Goal: Transaction & Acquisition: Purchase product/service

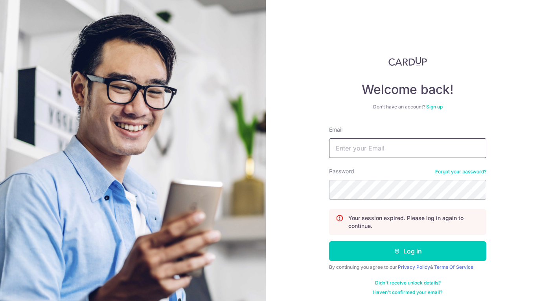
type input "Carolyn.omeara@onsitehealth.sg"
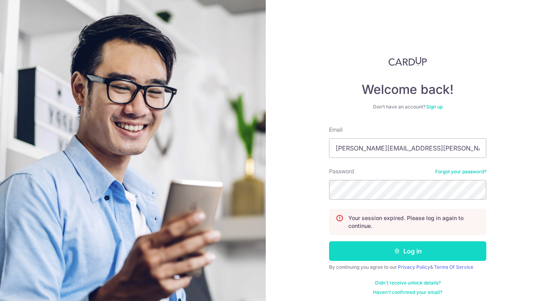
click at [425, 249] on button "Log in" at bounding box center [407, 251] width 157 height 20
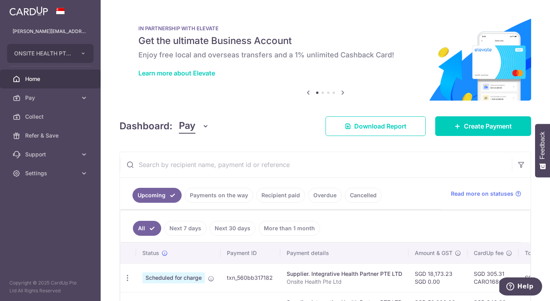
click at [162, 196] on link "Upcoming" at bounding box center [156, 195] width 49 height 15
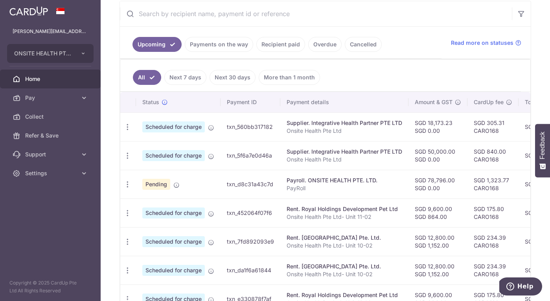
click at [221, 47] on link "Payments on the way" at bounding box center [219, 44] width 68 height 15
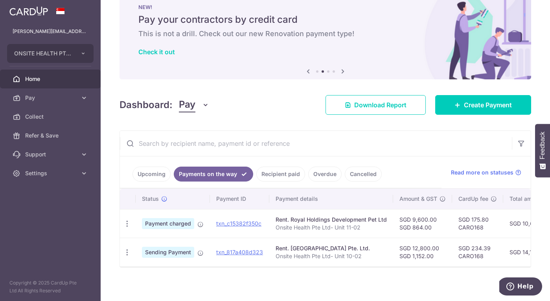
click at [154, 173] on link "Upcoming" at bounding box center [151, 174] width 38 height 15
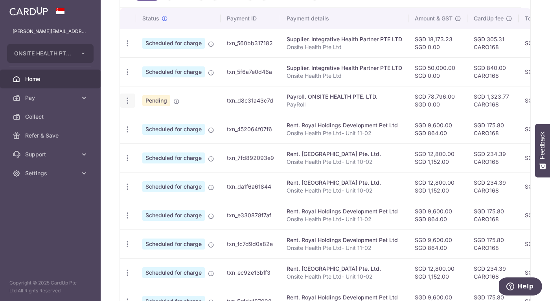
click at [128, 48] on icon "button" at bounding box center [127, 43] width 8 height 8
click at [166, 121] on span "Update payment" at bounding box center [169, 122] width 53 height 9
radio input "true"
type input "78,796.00"
type input "[DATE]"
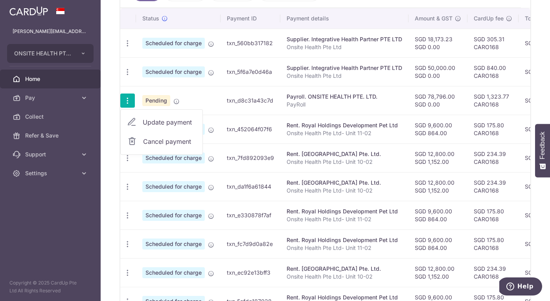
type input "PayRoll"
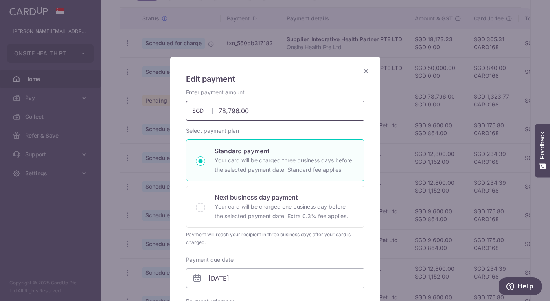
type input "CARO168"
click at [253, 110] on input "78,796.00" at bounding box center [275, 111] width 178 height 20
drag, startPoint x: 251, startPoint y: 110, endPoint x: 210, endPoint y: 109, distance: 40.5
click at [210, 109] on div "78,796.00 78796.00 SGD" at bounding box center [275, 111] width 178 height 20
paste input "$104,548.8"
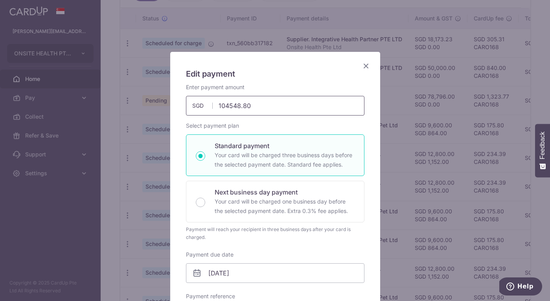
scroll to position [6, 0]
type input "104,548.80"
click at [272, 115] on div "Enter payment amount 104,548.80 104548.80 SGD To change the payment amount, ple…" at bounding box center [275, 290] width 178 height 415
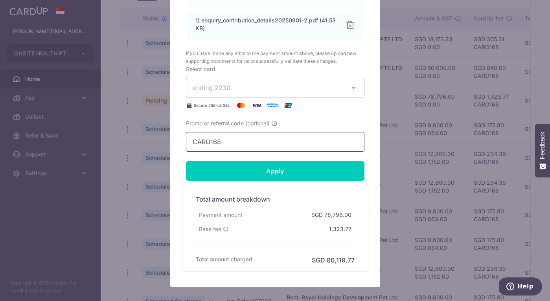
scroll to position [503, 0]
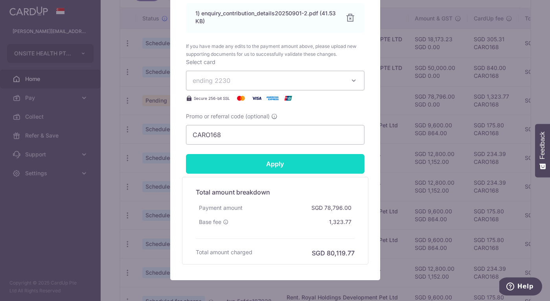
click at [281, 168] on input "Apply" at bounding box center [275, 164] width 178 height 20
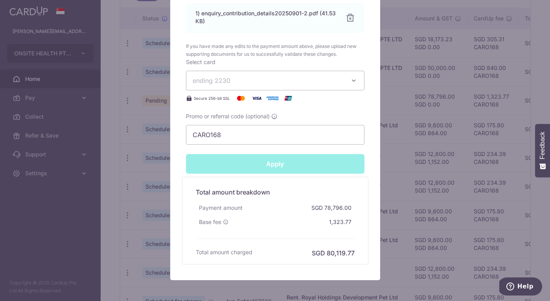
type input "Successfully Applied"
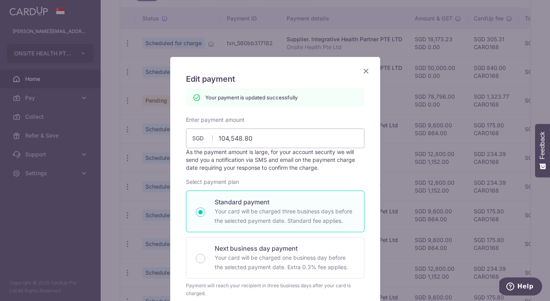
scroll to position [0, 0]
click at [365, 70] on icon "Close" at bounding box center [365, 71] width 9 height 10
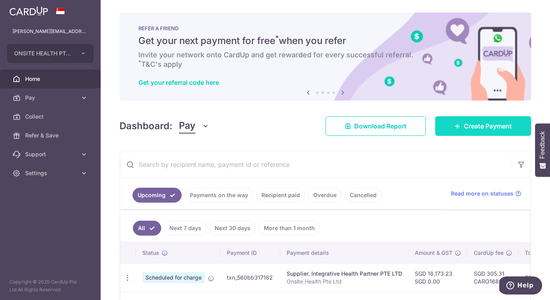
click at [484, 127] on span "Create Payment" at bounding box center [488, 125] width 48 height 9
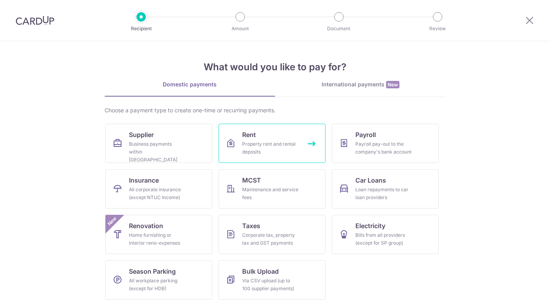
click at [257, 147] on div "Property rent and rental deposits" at bounding box center [270, 148] width 57 height 16
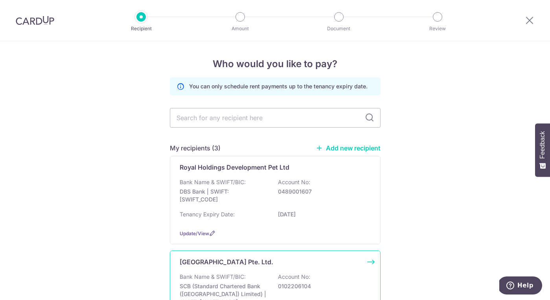
scroll to position [205, 0]
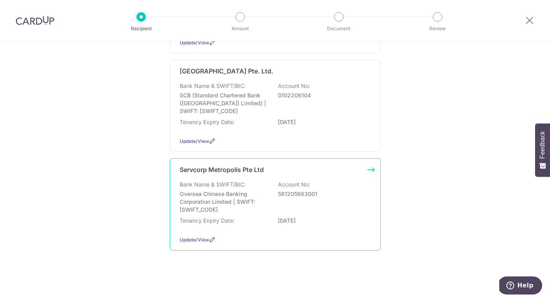
click at [229, 191] on p "Oversea Chinese Banking Corporation Limited | SWIFT: OCBCSGSGXXX" at bounding box center [224, 202] width 88 height 24
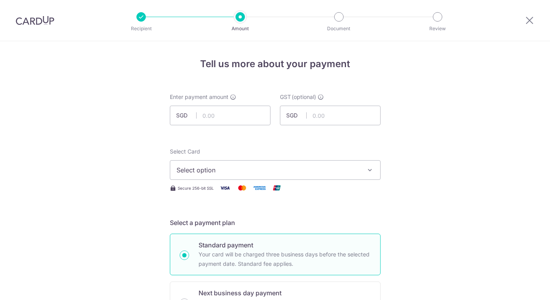
click at [294, 169] on span "Select option" at bounding box center [267, 169] width 183 height 9
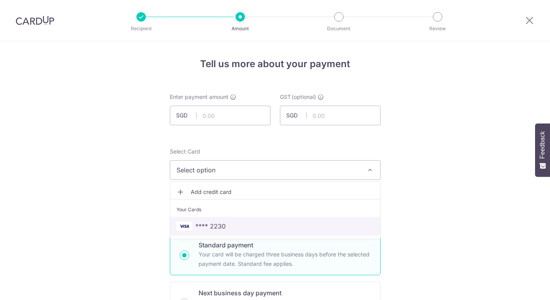
click at [243, 227] on span "**** 2230" at bounding box center [274, 226] width 197 height 9
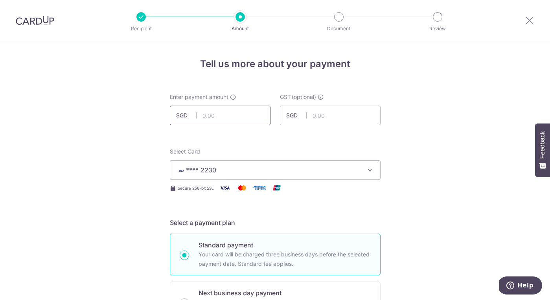
click at [219, 119] on input "text" at bounding box center [220, 116] width 101 height 20
paste input "841.48"
drag, startPoint x: 228, startPoint y: 116, endPoint x: 200, endPoint y: 112, distance: 28.2
click at [200, 112] on input "841.48" at bounding box center [220, 116] width 101 height 20
paste input "72.00"
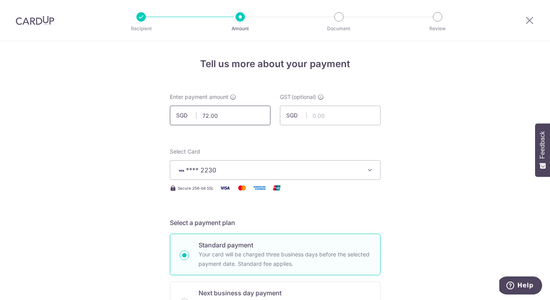
click at [201, 116] on input "72.00" at bounding box center [220, 116] width 101 height 20
type input "772.00"
click at [324, 117] on input "text" at bounding box center [330, 116] width 101 height 20
paste input "9.48"
click at [311, 116] on input "9.48" at bounding box center [330, 116] width 101 height 20
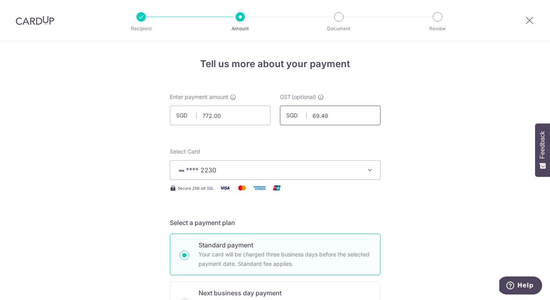
type input "69.48"
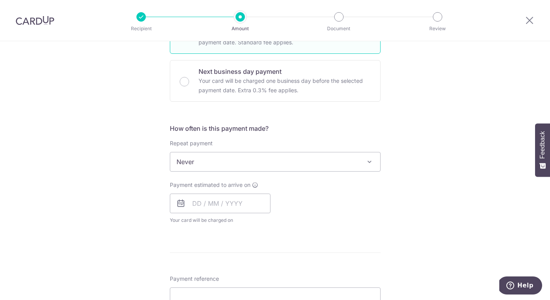
scroll to position [233, 0]
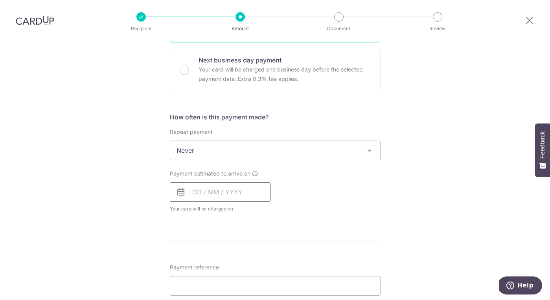
click at [224, 195] on input "text" at bounding box center [220, 192] width 101 height 20
click at [247, 248] on link "4" at bounding box center [248, 248] width 13 height 13
type input "[DATE]"
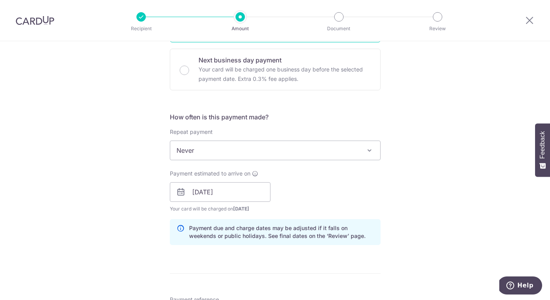
click at [247, 248] on div "How often is this payment made? Repeat payment Never Every week Every month Eve…" at bounding box center [275, 181] width 211 height 139
click at [333, 184] on div "Payment estimated to arrive on 04/09/2025 Prev Next Sep Oct Nov Dec 2025 2026 2…" at bounding box center [275, 191] width 220 height 43
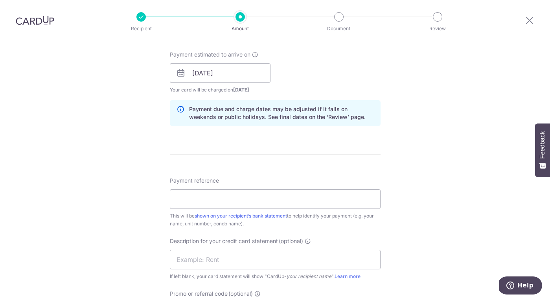
scroll to position [418, 0]
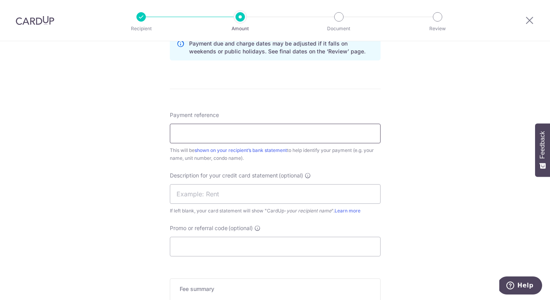
click at [275, 136] on input "Payment reference" at bounding box center [275, 134] width 211 height 20
type input "Onsite Health Pte Ltd"
click at [451, 115] on div "Tell us more about your payment Enter payment amount SGD 772.00 772.00 GST (opt…" at bounding box center [275, 22] width 550 height 796
click at [250, 193] on input "text" at bounding box center [275, 194] width 211 height 20
type input "Serve Corp -Met"
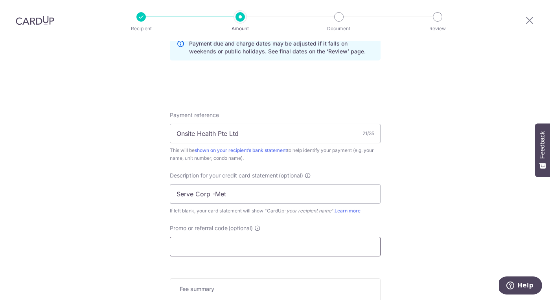
click at [279, 244] on input "Promo or referral code (optional)" at bounding box center [275, 247] width 211 height 20
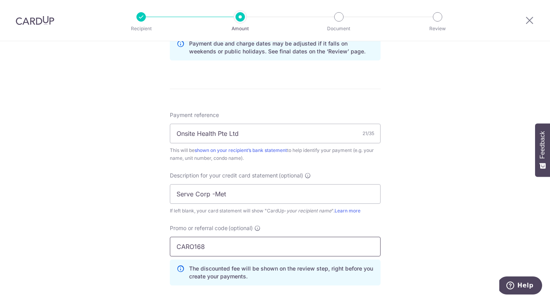
type input "CARO168"
click at [441, 245] on div "Tell us more about your payment Enter payment amount SGD 772.00 772.00 GST (opt…" at bounding box center [275, 39] width 550 height 831
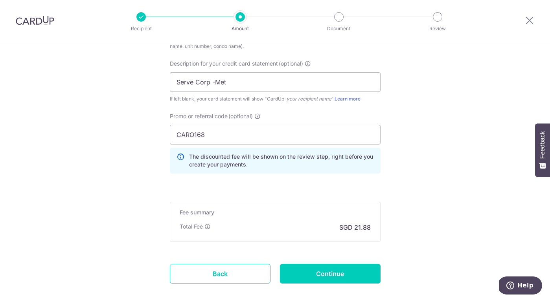
scroll to position [567, 0]
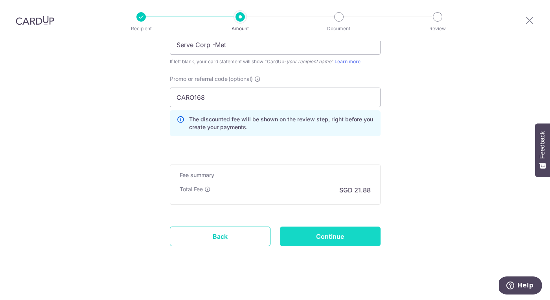
click at [334, 240] on input "Continue" at bounding box center [330, 237] width 101 height 20
type input "Create Schedule"
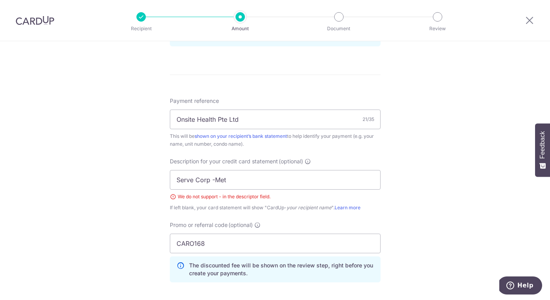
scroll to position [424, 0]
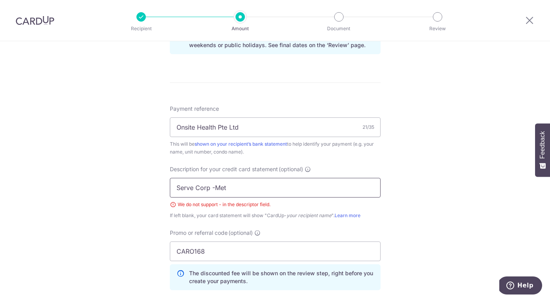
click at [215, 187] on input "Serve Corp -Met" at bounding box center [275, 188] width 211 height 20
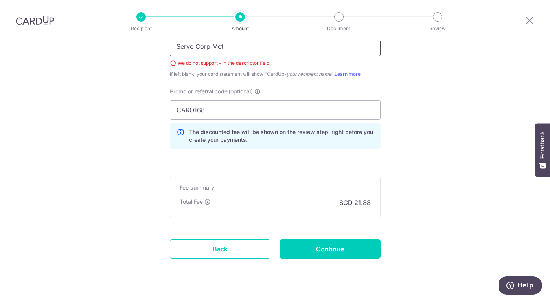
scroll to position [575, 0]
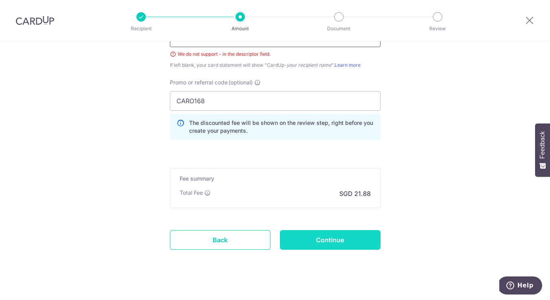
type input "Serve Corp Met"
click at [310, 234] on input "Continue" at bounding box center [330, 240] width 101 height 20
type input "Create Schedule"
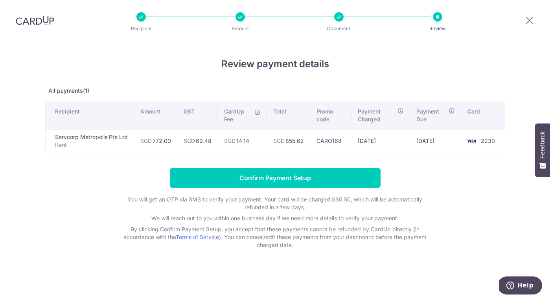
click at [286, 178] on input "Confirm Payment Setup" at bounding box center [275, 178] width 211 height 20
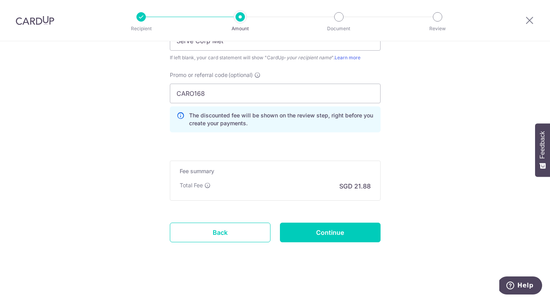
scroll to position [603, 0]
click at [333, 232] on input "Continue" at bounding box center [330, 233] width 101 height 20
type input "Update Schedule"
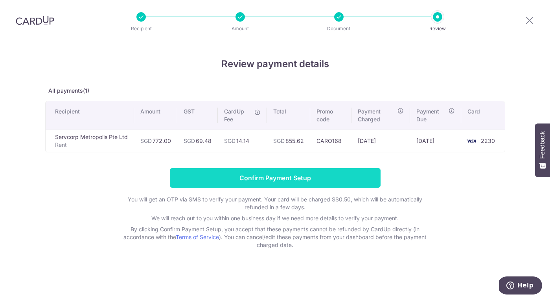
click at [316, 180] on input "Confirm Payment Setup" at bounding box center [275, 178] width 211 height 20
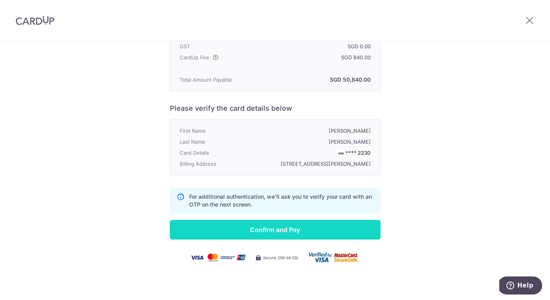
scroll to position [157, 0]
click at [313, 233] on input "Confirm and Pay" at bounding box center [275, 230] width 211 height 20
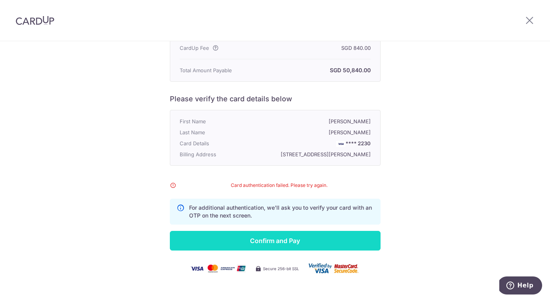
click at [301, 251] on input "Confirm and Pay" at bounding box center [275, 241] width 211 height 20
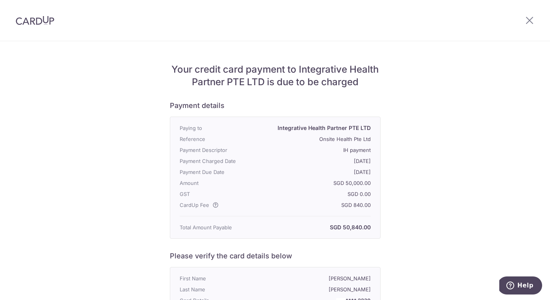
scroll to position [0, 0]
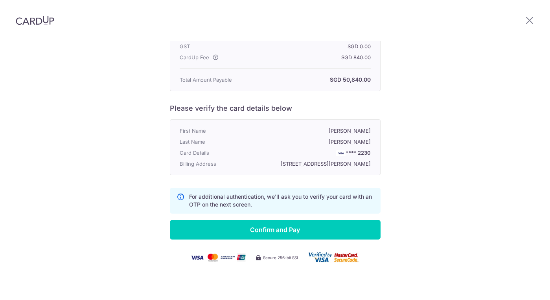
scroll to position [157, 0]
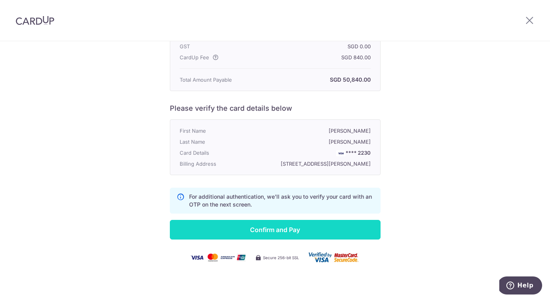
click at [283, 235] on input "Confirm and Pay" at bounding box center [275, 230] width 211 height 20
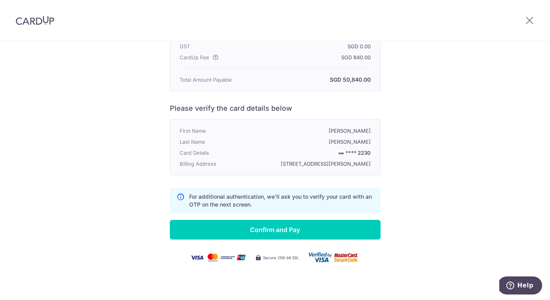
scroll to position [157, 0]
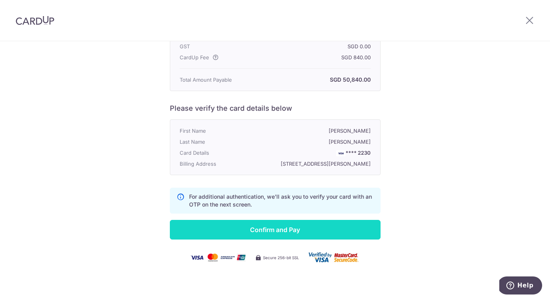
click at [310, 230] on input "Confirm and Pay" at bounding box center [275, 230] width 211 height 20
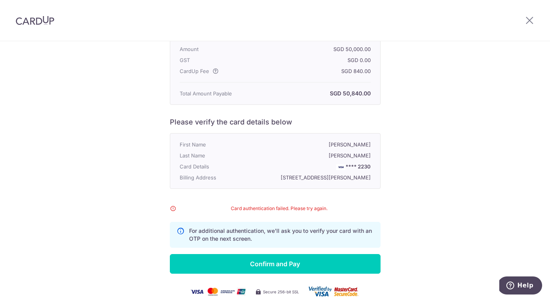
scroll to position [130, 0]
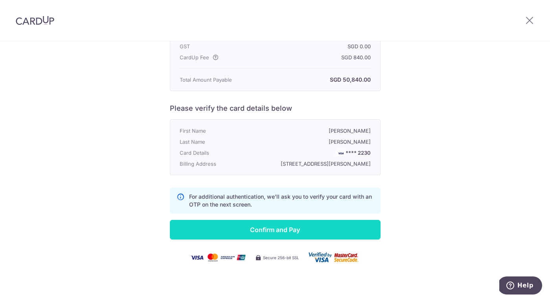
scroll to position [157, 0]
click at [321, 230] on input "Confirm and Pay" at bounding box center [275, 230] width 211 height 20
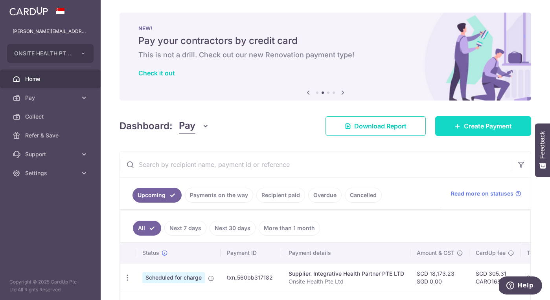
click at [471, 127] on span "Create Payment" at bounding box center [488, 125] width 48 height 9
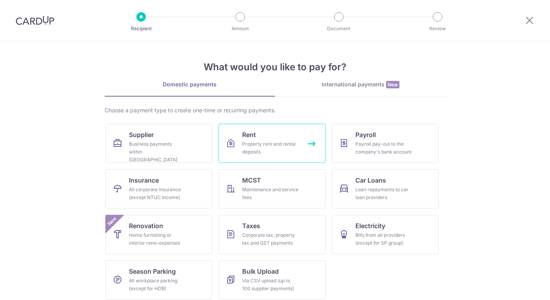
click at [263, 141] on div "Property rent and rental deposits" at bounding box center [270, 148] width 57 height 16
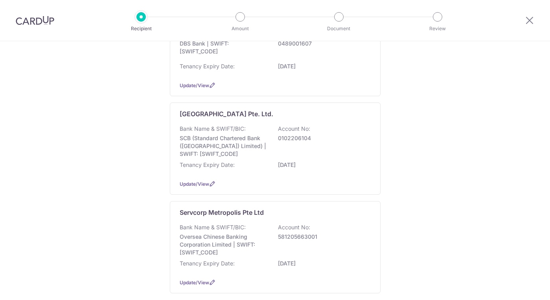
scroll to position [156, 0]
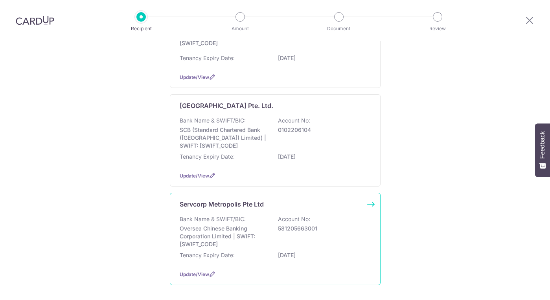
click at [228, 223] on p "Bank Name & SWIFT/BIC:" at bounding box center [213, 219] width 66 height 8
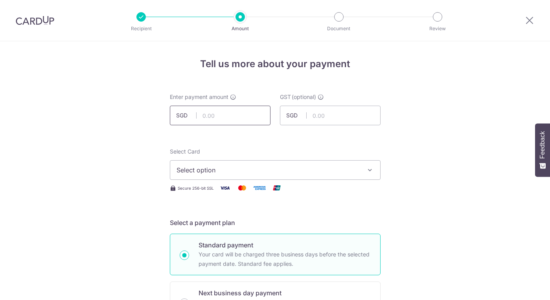
click at [227, 119] on input "text" at bounding box center [220, 116] width 101 height 20
paste input "772.00"
type input "772.00"
click at [323, 113] on input "text" at bounding box center [330, 116] width 101 height 20
paste input "69.4"
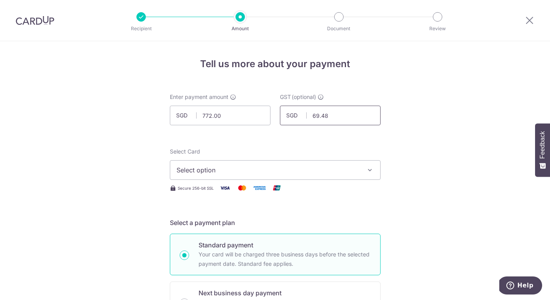
type input "69.48"
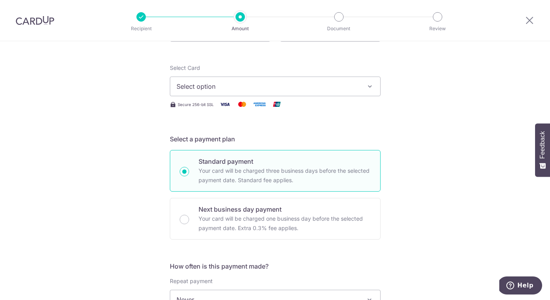
scroll to position [116, 0]
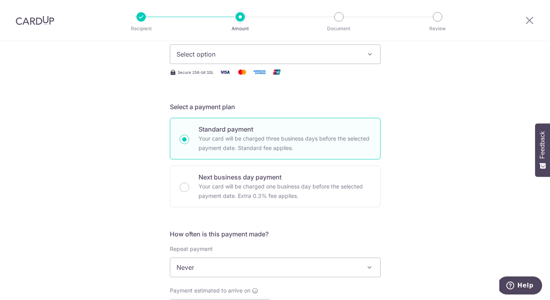
click at [340, 55] on span "Select option" at bounding box center [267, 54] width 183 height 9
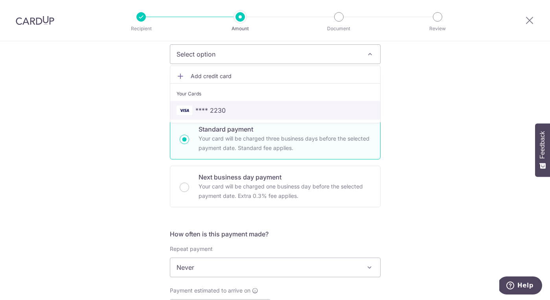
click at [215, 110] on span "**** 2230" at bounding box center [210, 110] width 30 height 9
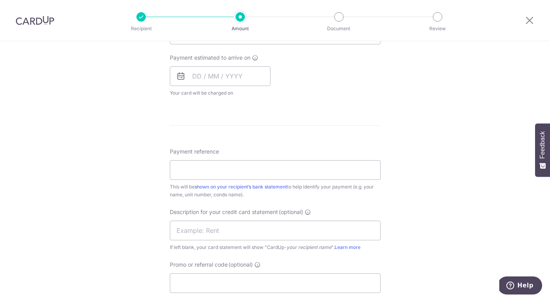
scroll to position [352, 0]
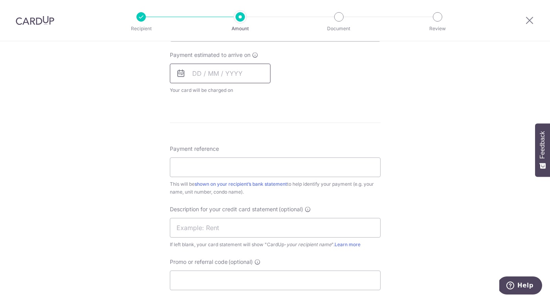
click at [209, 77] on input "text" at bounding box center [220, 74] width 101 height 20
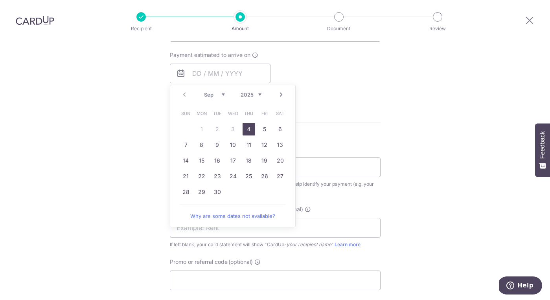
click at [248, 129] on link "4" at bounding box center [248, 129] width 13 height 13
type input "[DATE]"
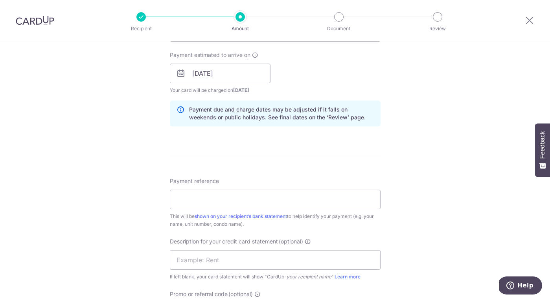
click at [248, 129] on div "How often is this payment made? Repeat payment Never Every week Every month Eve…" at bounding box center [275, 63] width 211 height 139
click at [206, 195] on input "Payment reference" at bounding box center [275, 200] width 211 height 20
type input "Onsite Health PTE LTD"
click at [238, 178] on div "Payment reference Onsite Health PTE LTD 21/35 This will be shown on your recipi…" at bounding box center [275, 202] width 211 height 51
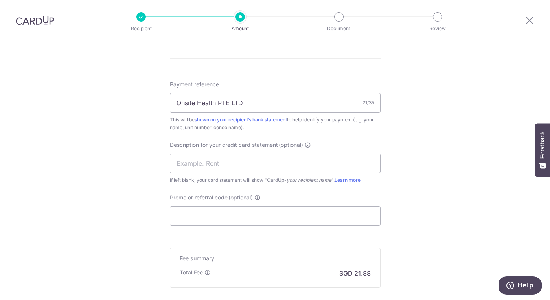
scroll to position [496, 0]
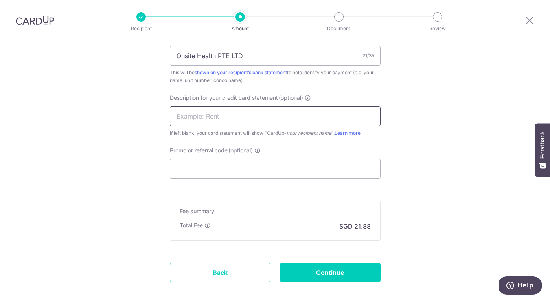
click at [219, 114] on input "text" at bounding box center [275, 116] width 211 height 20
type input "V"
type input "Metro rent"
click at [229, 168] on input "Promo or referral code (optional)" at bounding box center [275, 169] width 211 height 20
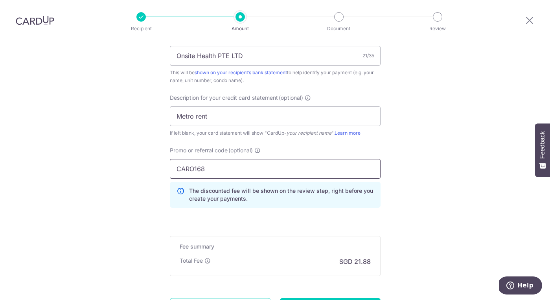
type input "CARO168"
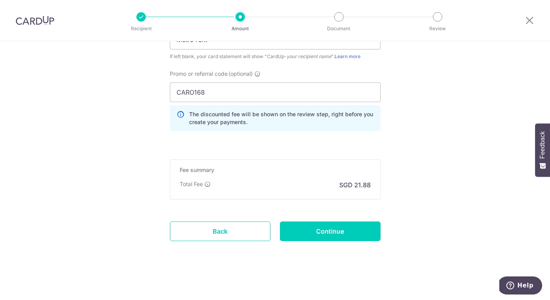
scroll to position [572, 0]
click at [343, 232] on input "Continue" at bounding box center [330, 232] width 101 height 20
type input "Create Schedule"
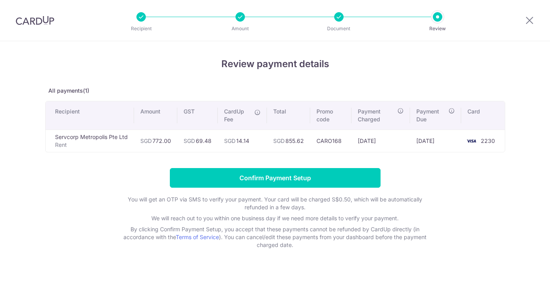
click at [283, 178] on input "Confirm Payment Setup" at bounding box center [275, 178] width 211 height 20
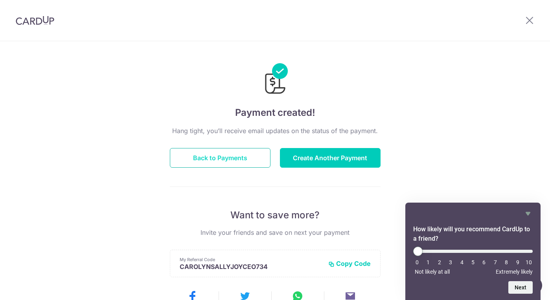
click at [223, 163] on button "Back to Payments" at bounding box center [220, 158] width 101 height 20
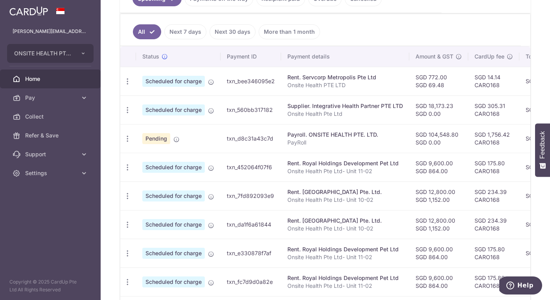
scroll to position [181, 0]
